Goal: Information Seeking & Learning: Learn about a topic

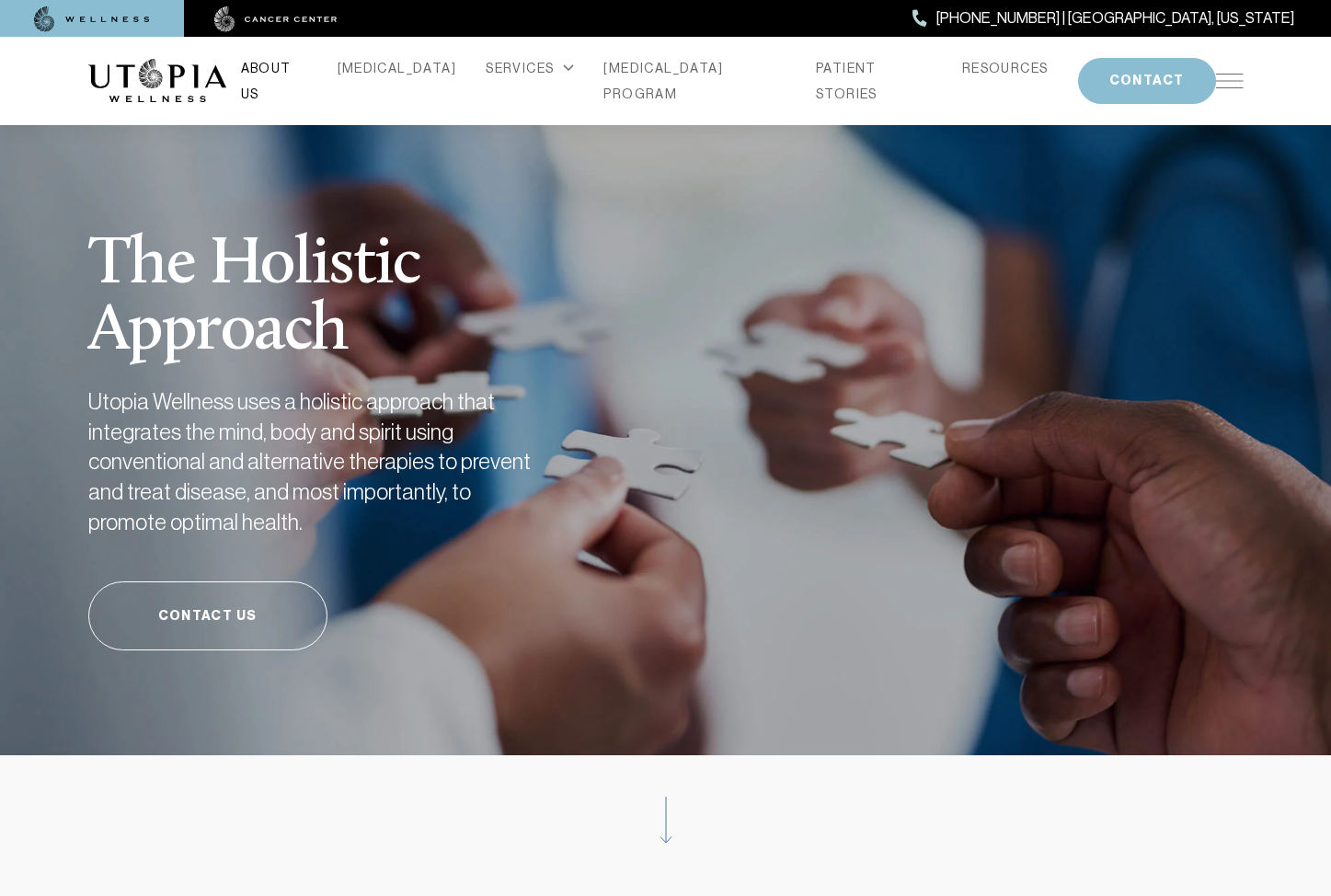
click at [306, 79] on link "ABOUT US" at bounding box center [274, 80] width 67 height 51
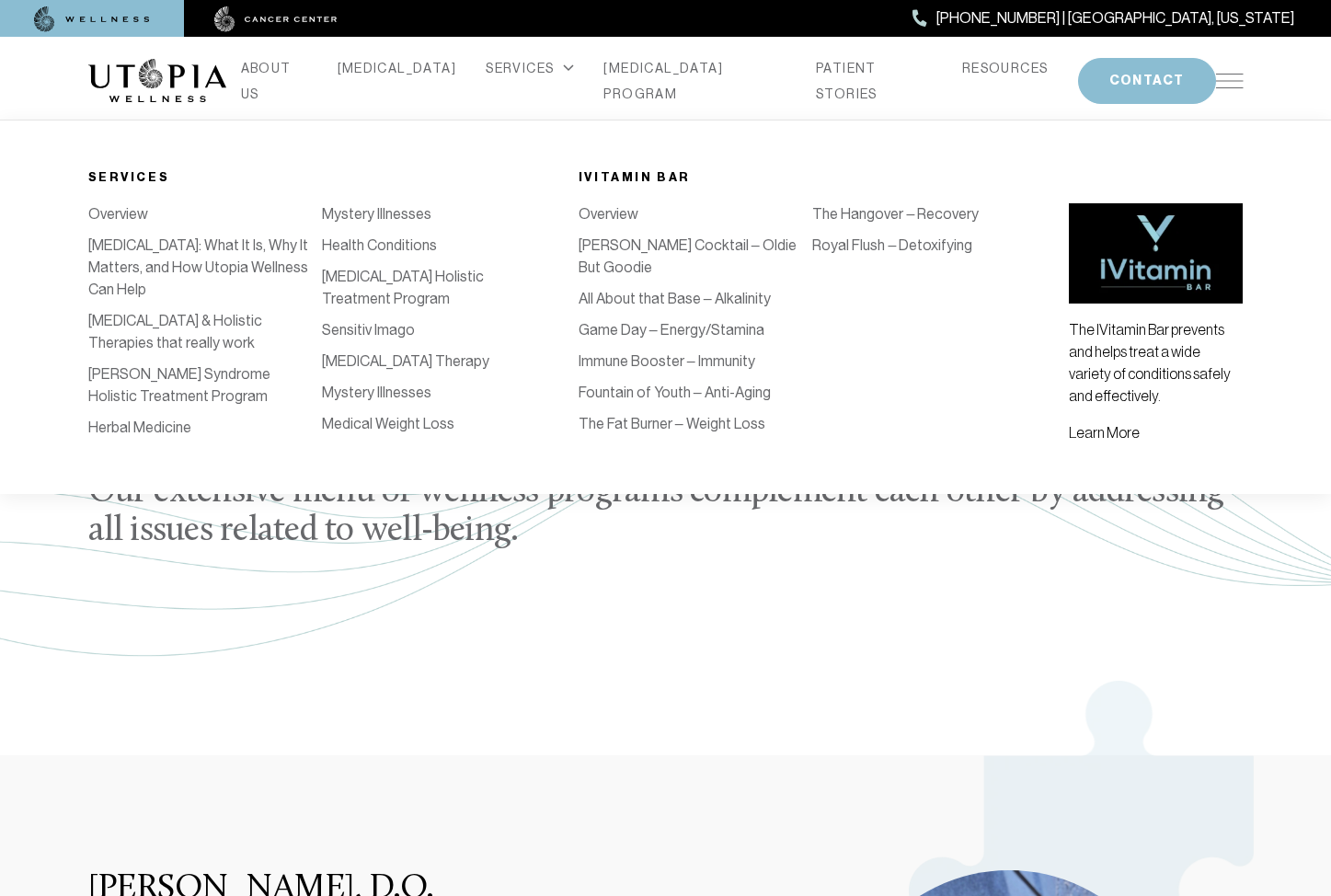
click at [633, 247] on link "[PERSON_NAME] Cocktail – Oldie But Goodie" at bounding box center [688, 256] width 218 height 40
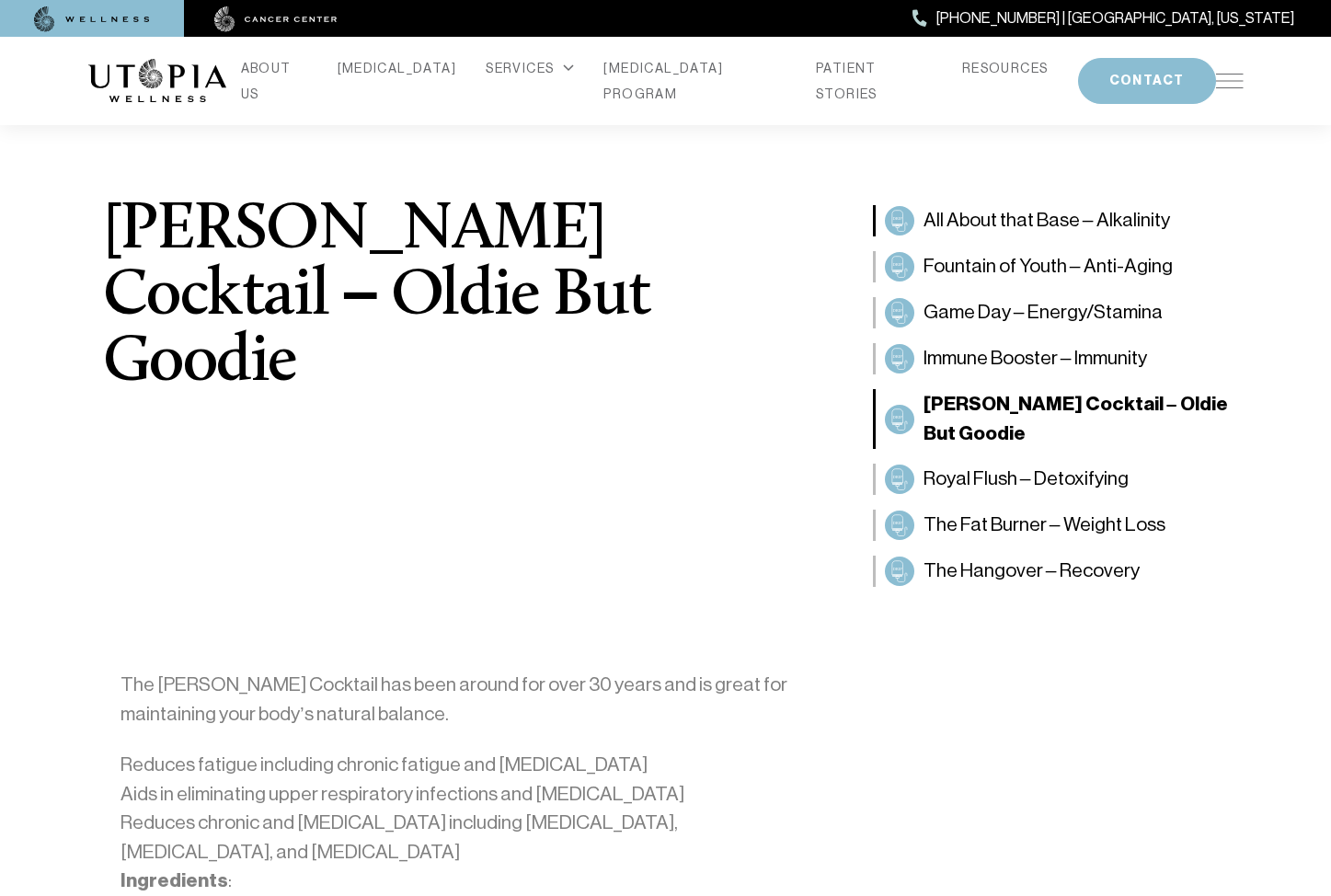
click at [998, 224] on span "All About that Base – Alkalinity" at bounding box center [1047, 220] width 246 height 29
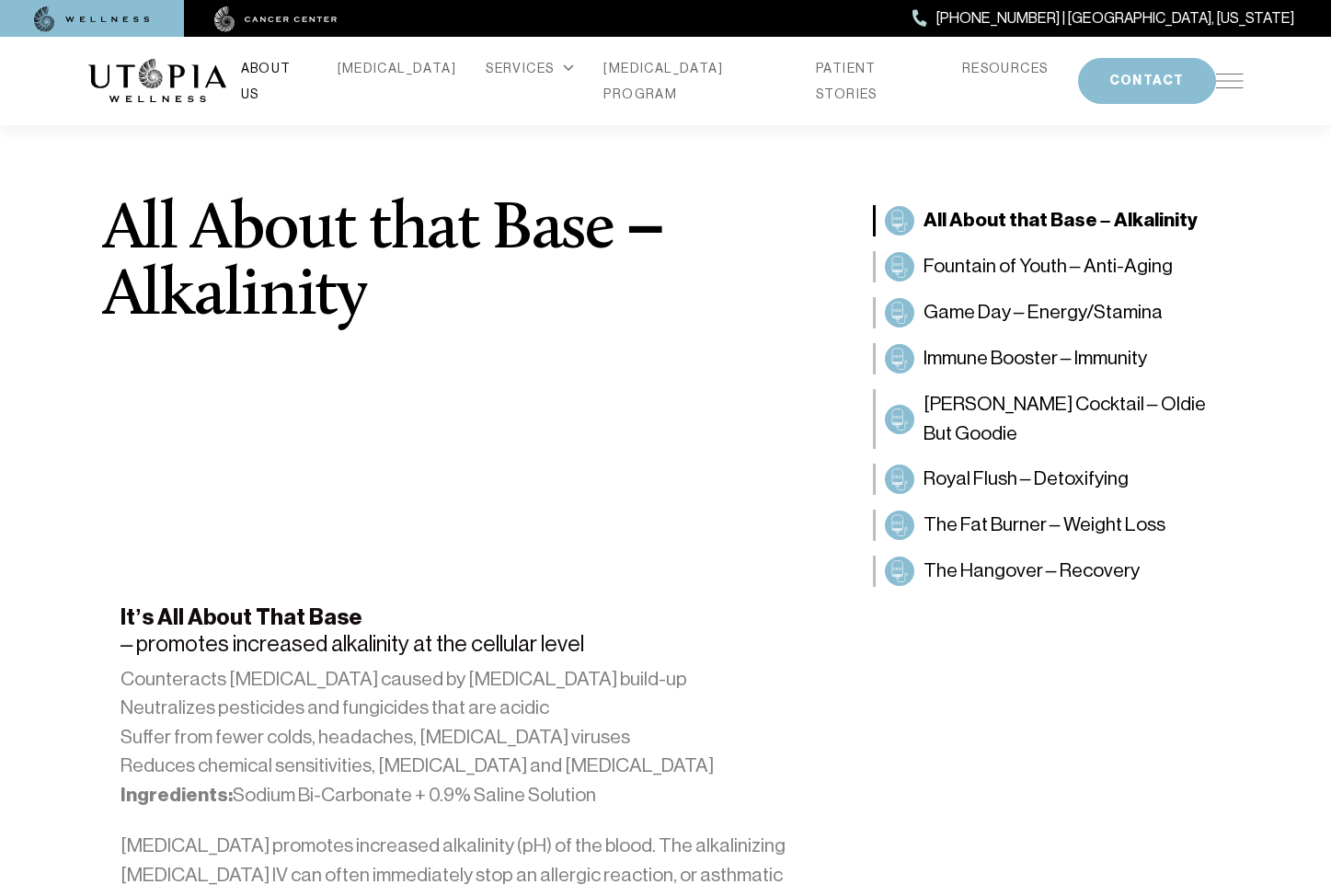
click at [295, 80] on link "ABOUT US" at bounding box center [274, 80] width 67 height 51
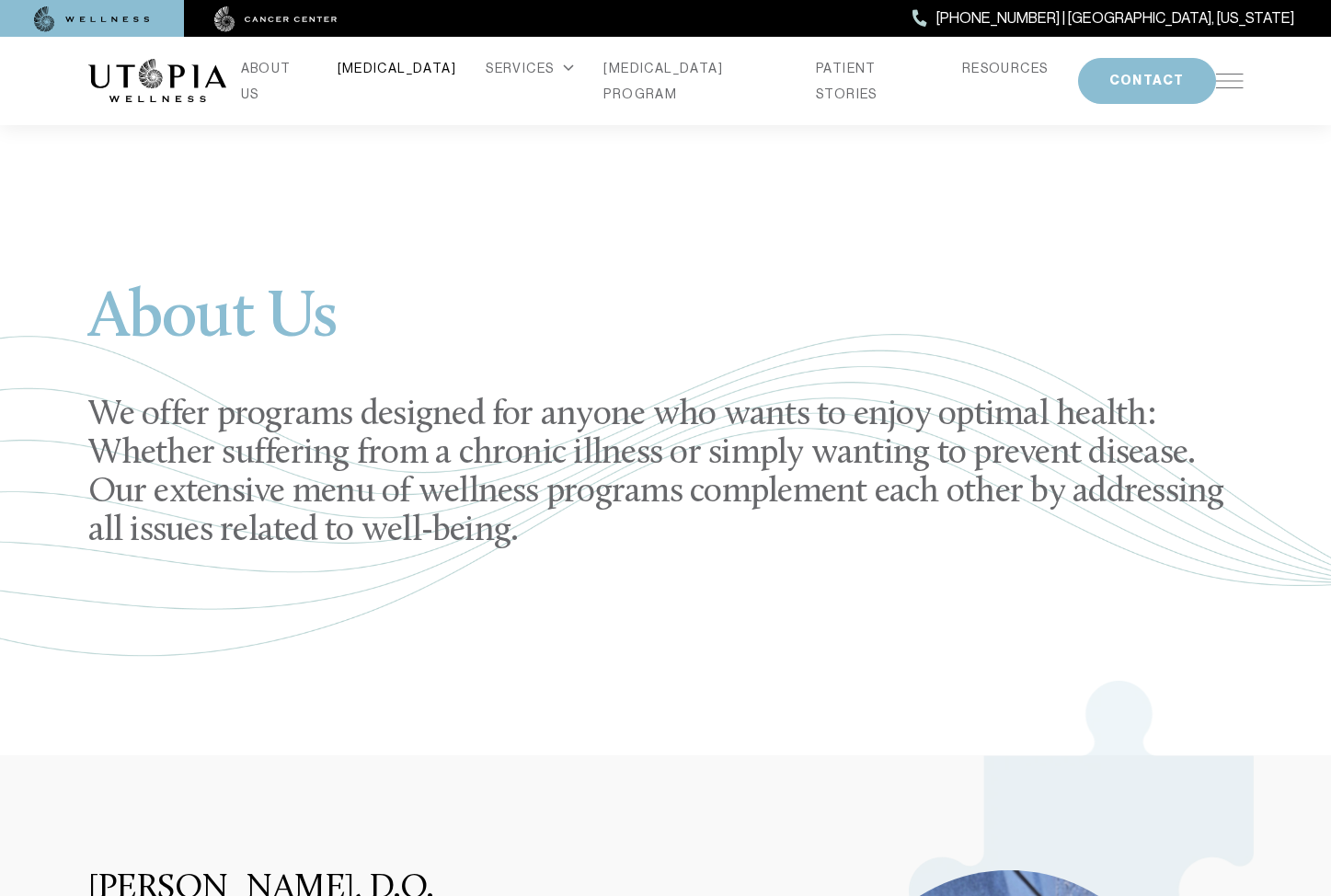
click at [411, 79] on link "[MEDICAL_DATA]" at bounding box center [397, 68] width 119 height 26
